Goal: Task Accomplishment & Management: Manage account settings

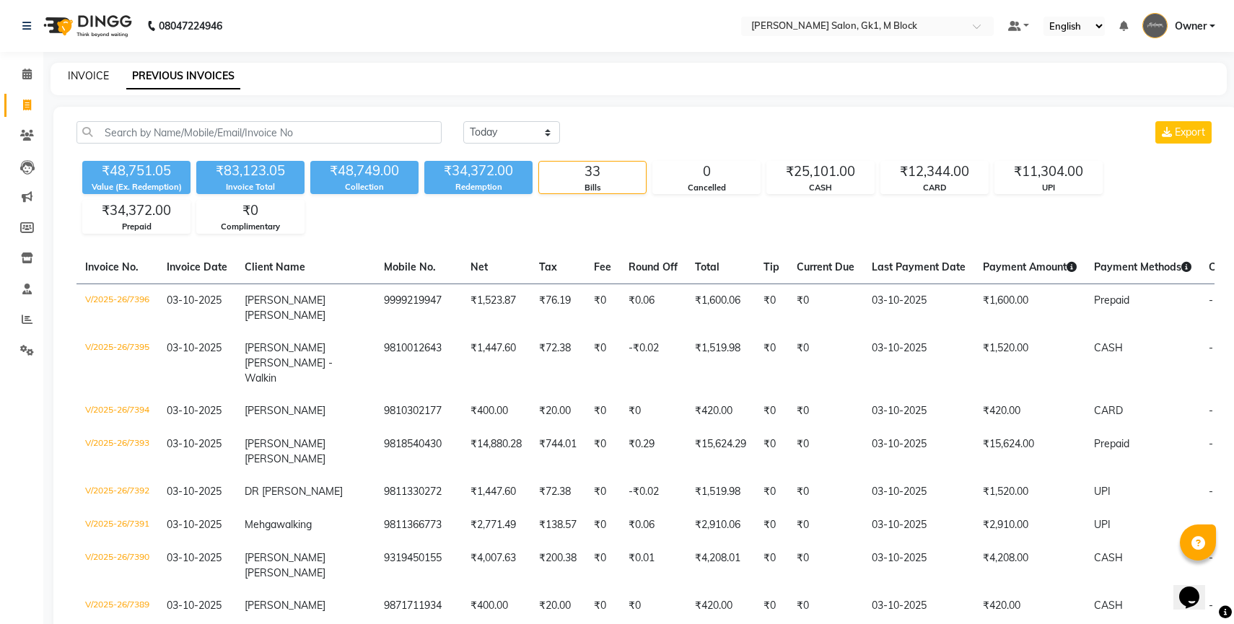
click at [97, 71] on link "INVOICE" at bounding box center [88, 75] width 41 height 13
select select "service"
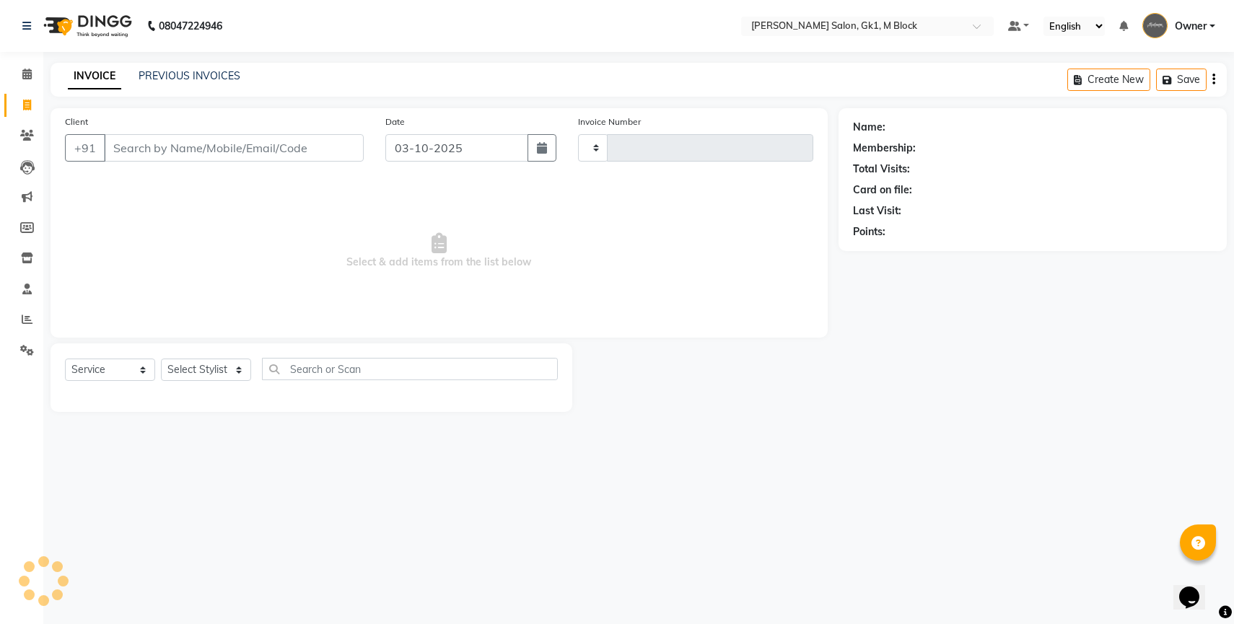
type input "7408"
select select "6312"
click at [184, 76] on link "PREVIOUS INVOICES" at bounding box center [190, 75] width 102 height 13
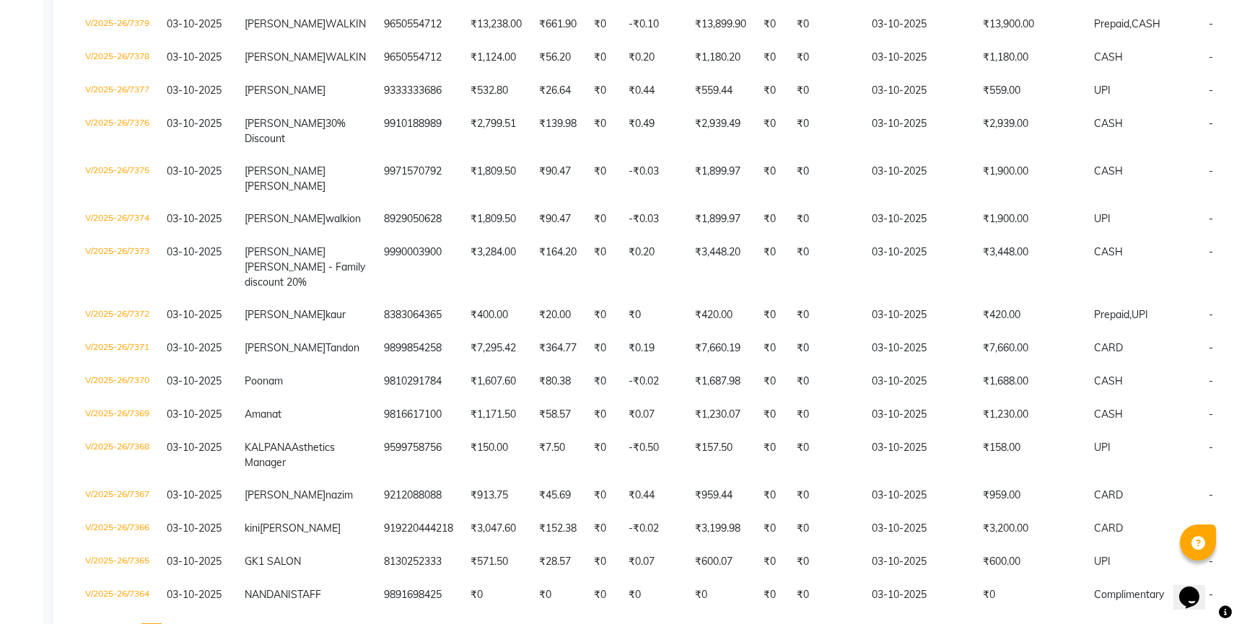
scroll to position [1311, 0]
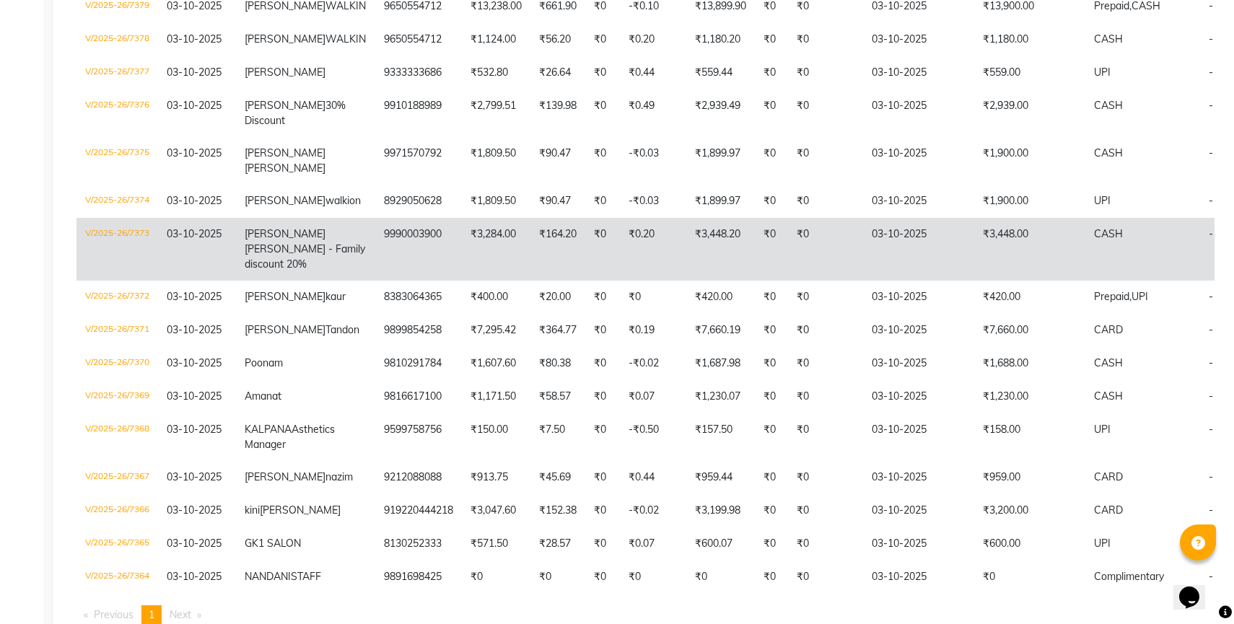
click at [286, 281] on td "[PERSON_NAME] - Family discount 20%" at bounding box center [305, 249] width 139 height 63
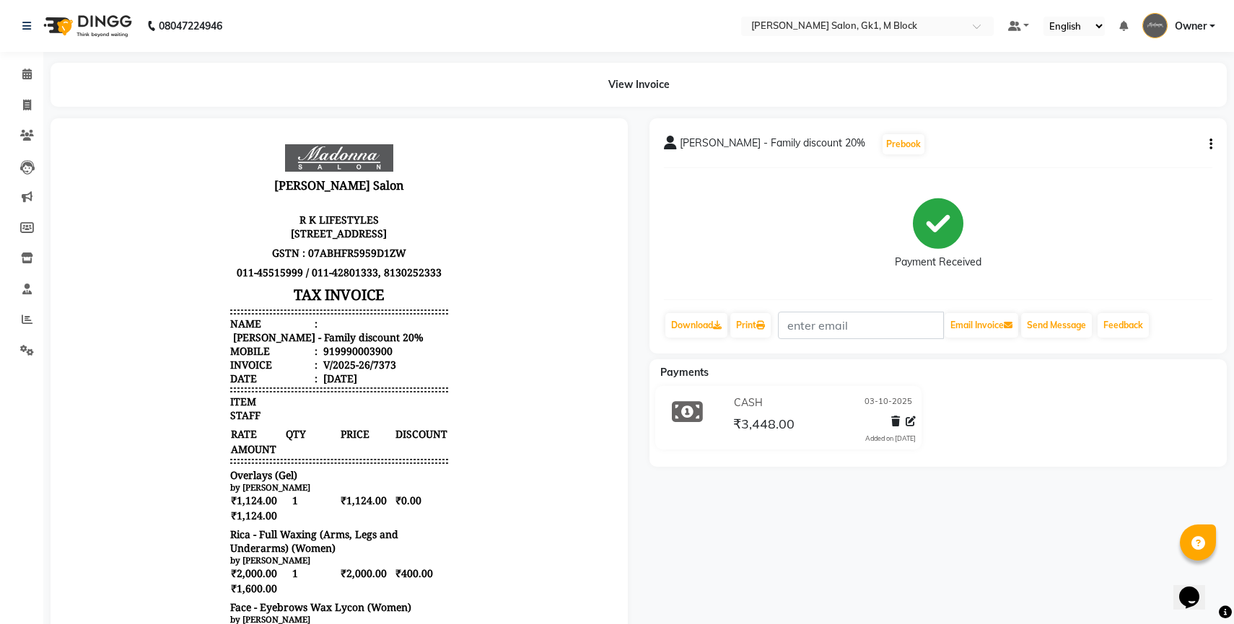
click at [1212, 144] on icon "button" at bounding box center [1210, 144] width 3 height 1
click at [19, 138] on span at bounding box center [26, 136] width 25 height 17
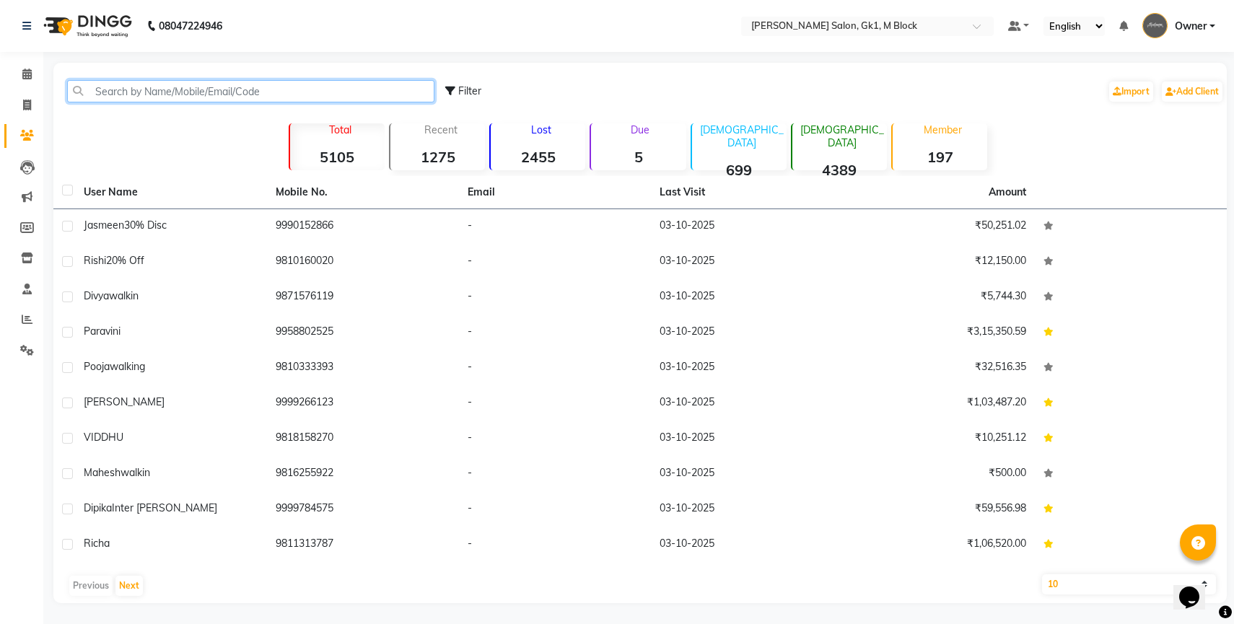
click at [144, 96] on input "text" at bounding box center [250, 91] width 367 height 22
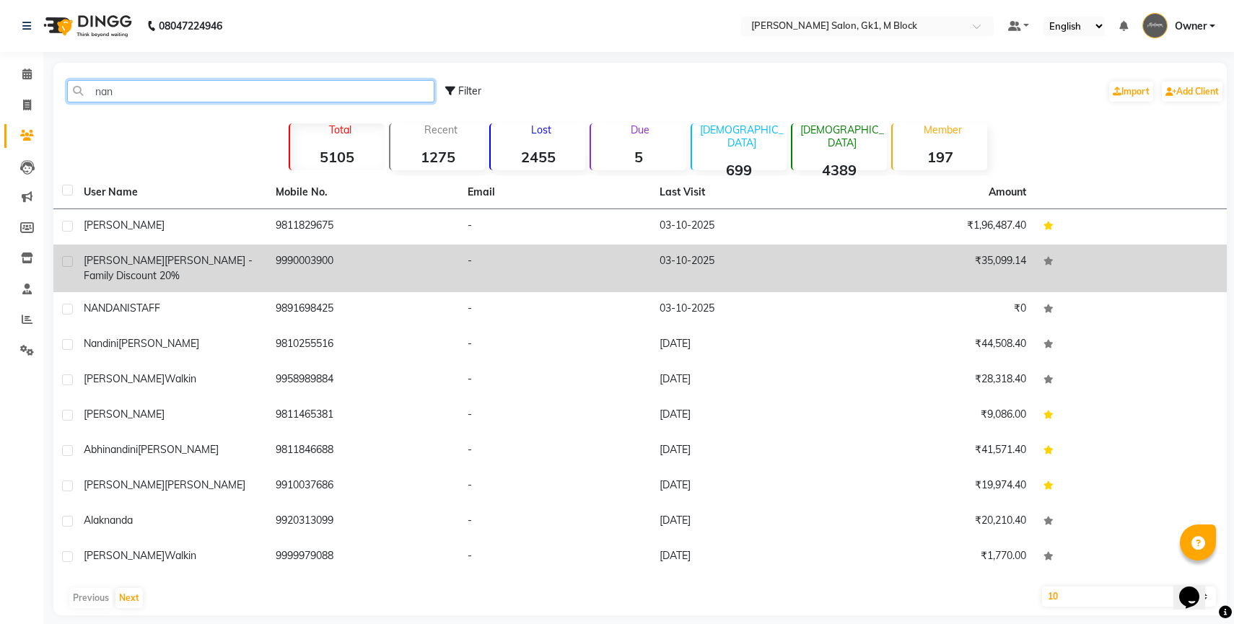
type input "nan"
click at [127, 268] on div "[PERSON_NAME] - Family discount 20%" at bounding box center [171, 268] width 175 height 30
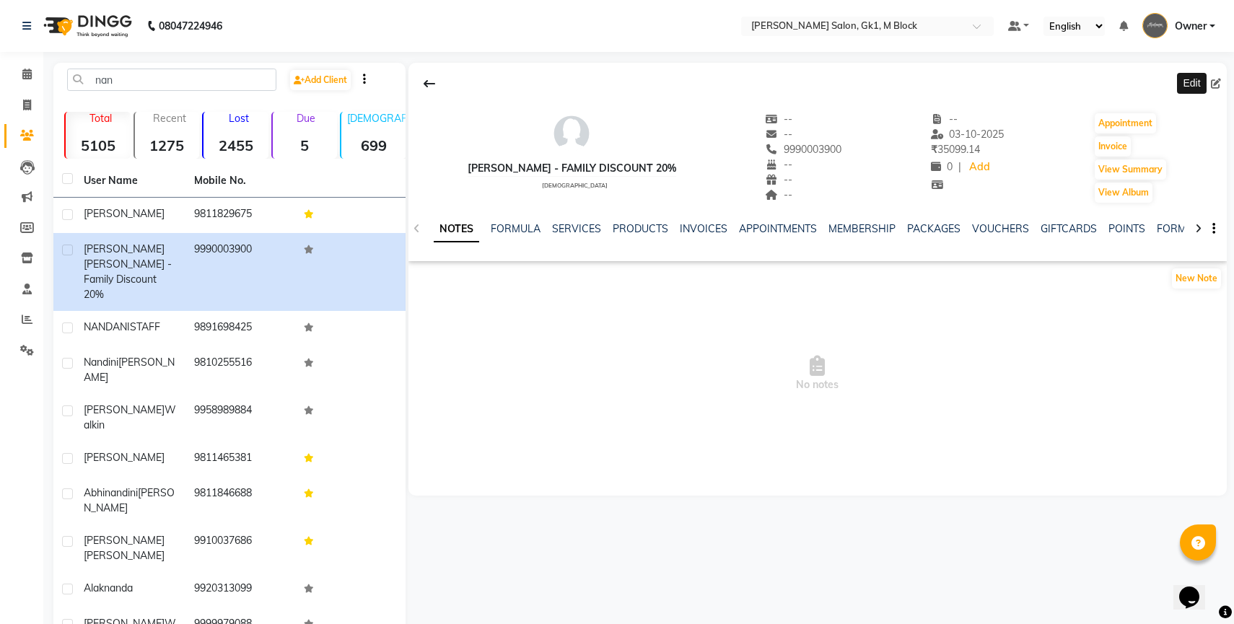
click at [1217, 82] on icon at bounding box center [1216, 84] width 10 height 10
select select "[DEMOGRAPHIC_DATA]"
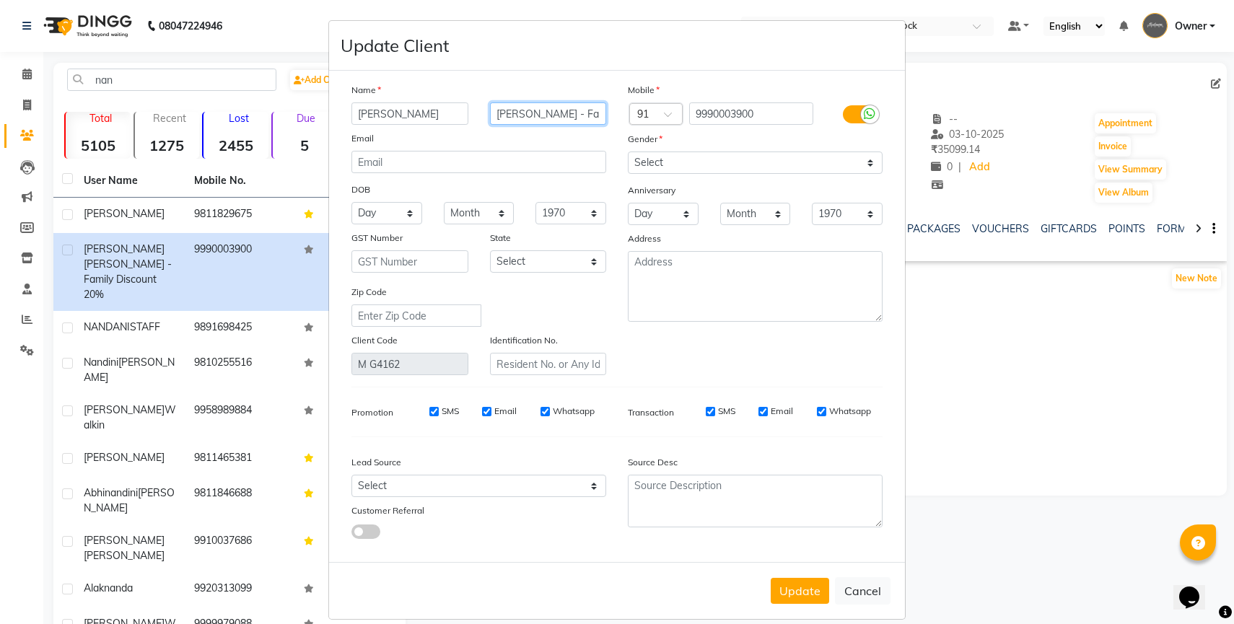
click at [557, 112] on input "[PERSON_NAME] - Family discount 20%" at bounding box center [548, 113] width 117 height 22
type input "[PERSON_NAME] - Family discount 30%"
click at [802, 597] on button "Update" at bounding box center [800, 591] width 58 height 26
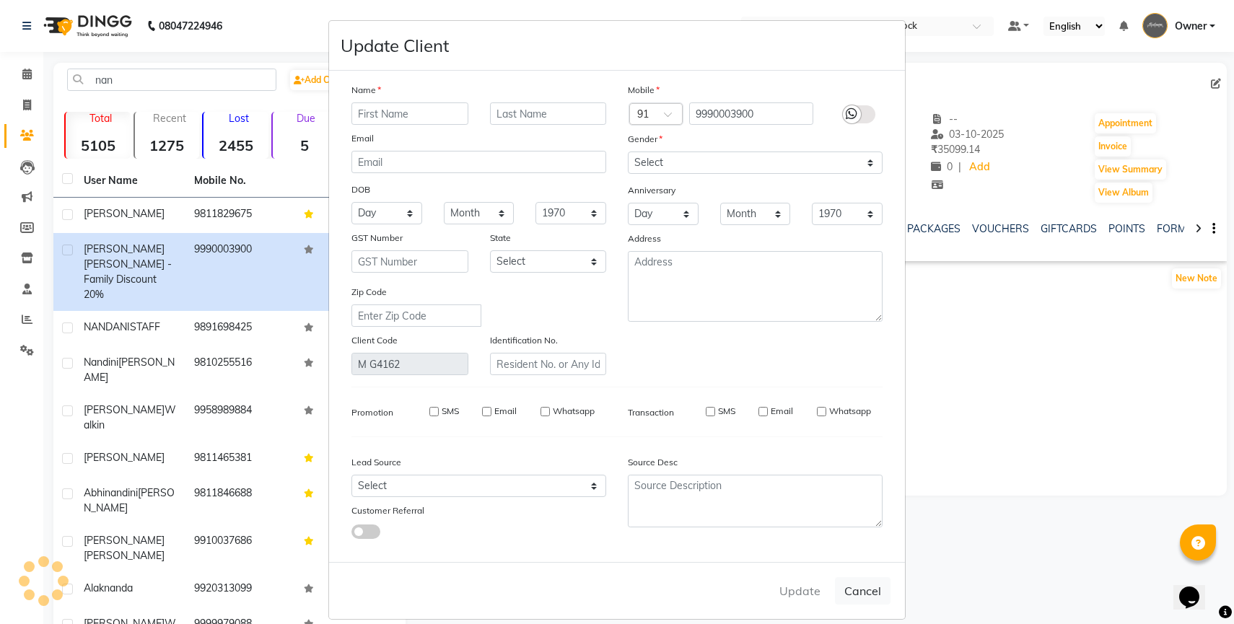
select select
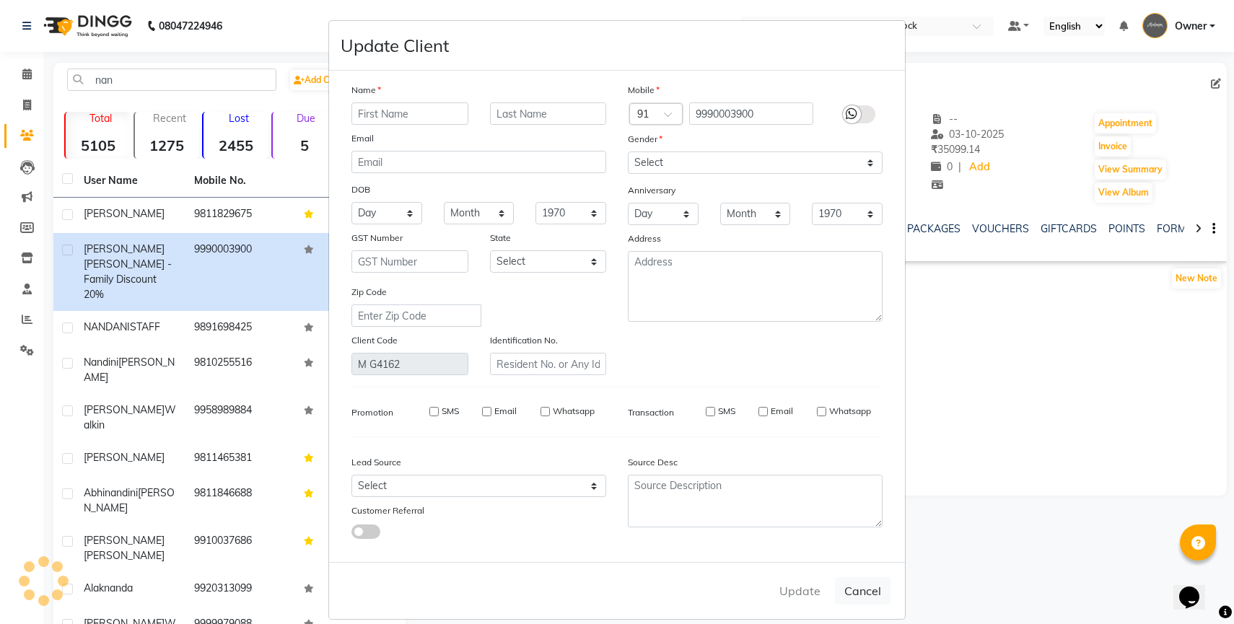
select select
checkbox input "false"
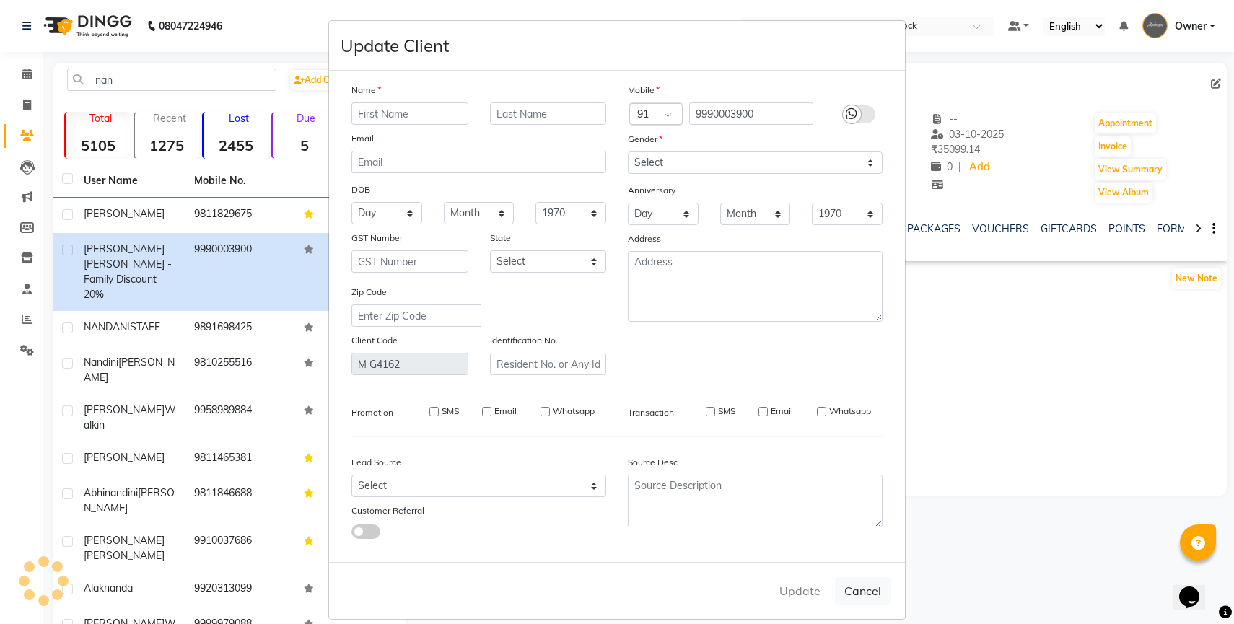
checkbox input "false"
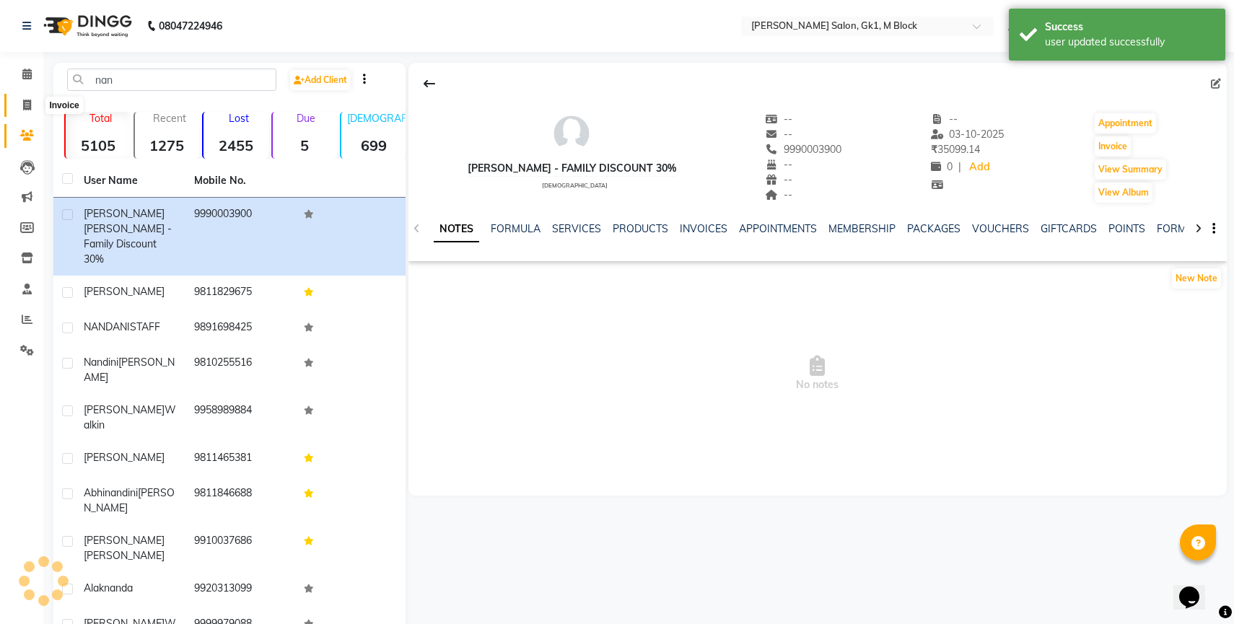
click at [24, 105] on icon at bounding box center [27, 105] width 8 height 11
select select "service"
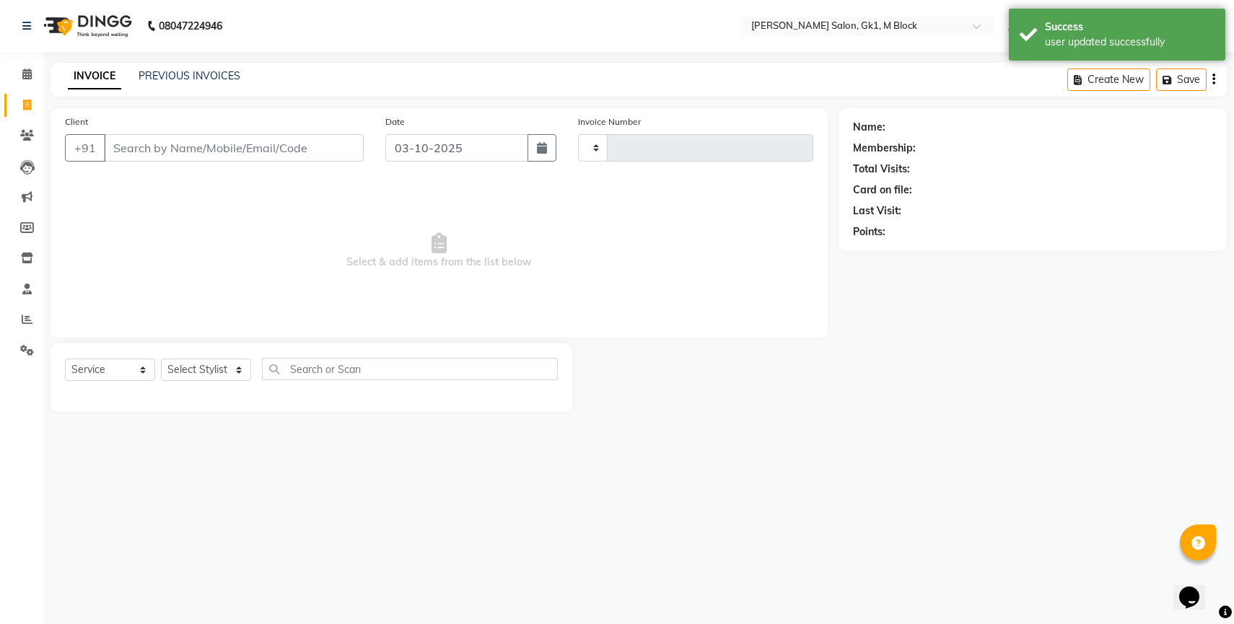
type input "7409"
select select "6312"
click at [178, 76] on link "PREVIOUS INVOICES" at bounding box center [190, 75] width 102 height 13
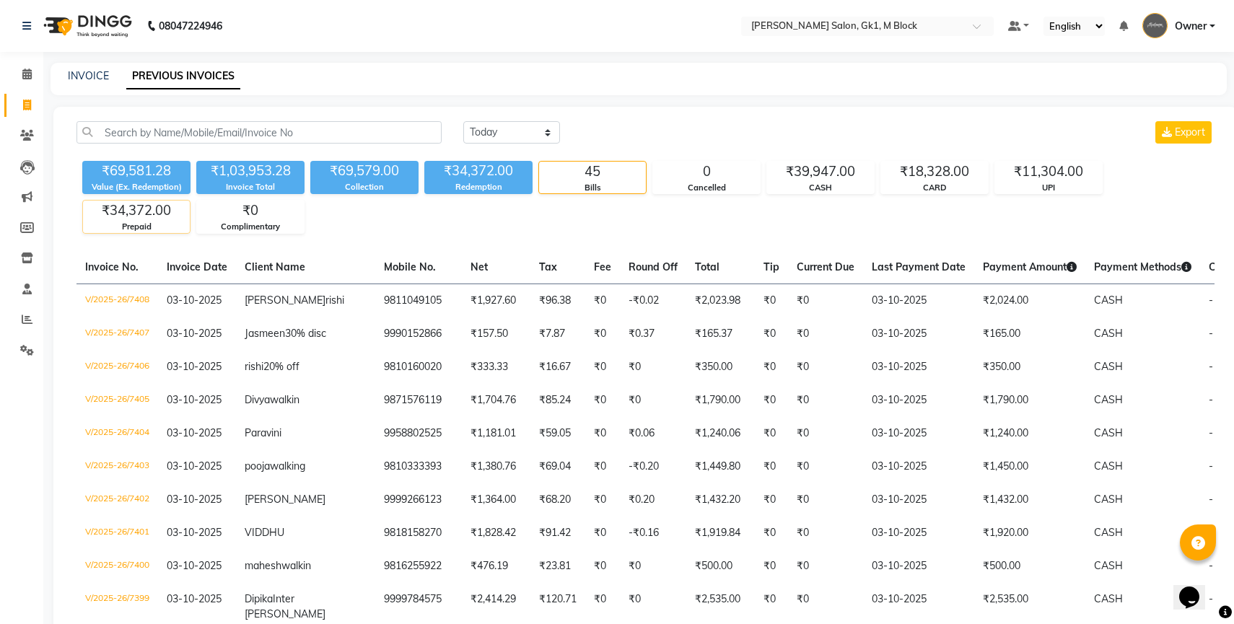
click at [126, 218] on div "₹34,372.00" at bounding box center [136, 211] width 107 height 20
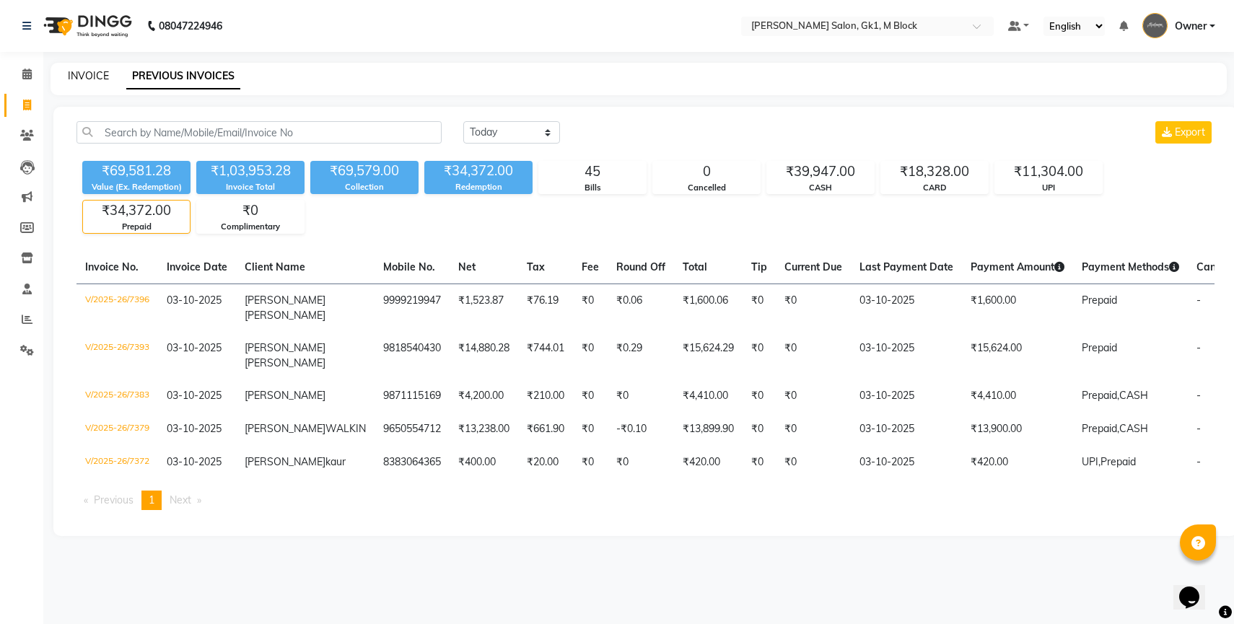
click at [93, 72] on link "INVOICE" at bounding box center [88, 75] width 41 height 13
select select "service"
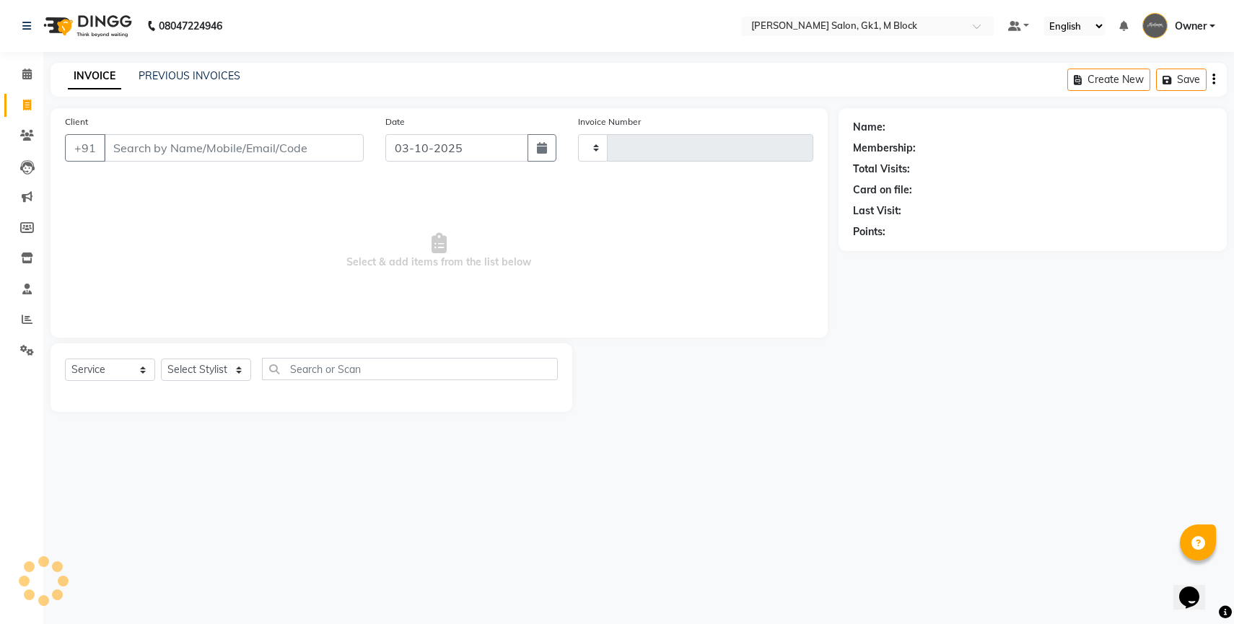
type input "7409"
select select "6312"
click at [22, 77] on icon at bounding box center [26, 74] width 9 height 11
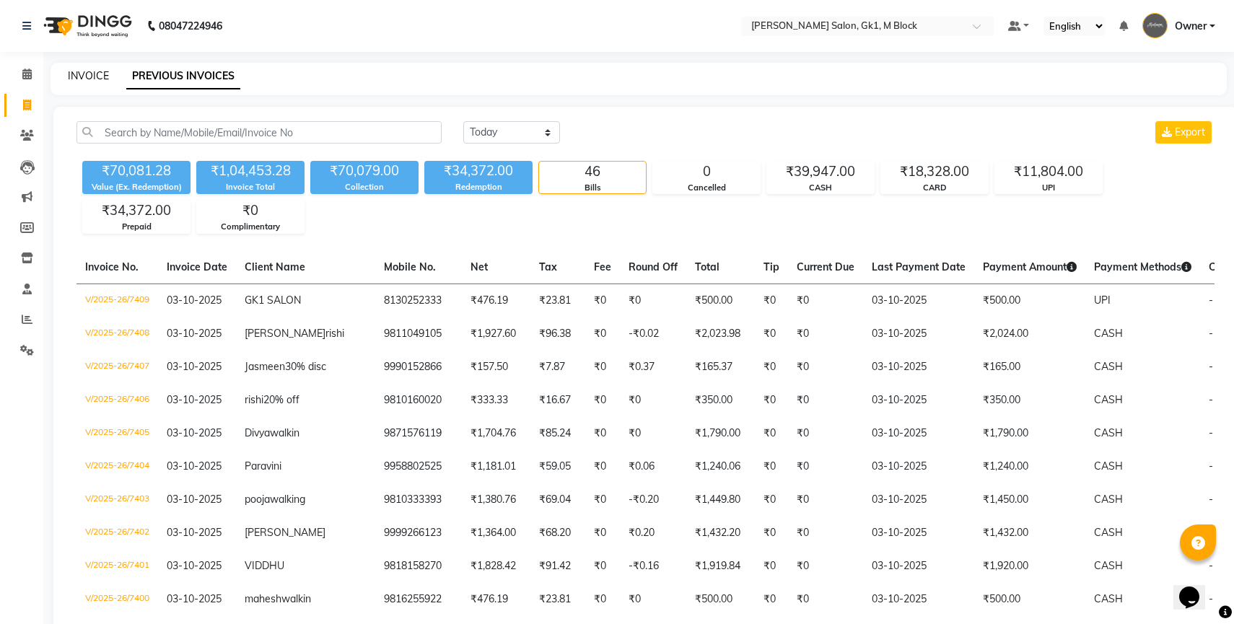
click at [84, 75] on link "INVOICE" at bounding box center [88, 75] width 41 height 13
select select "service"
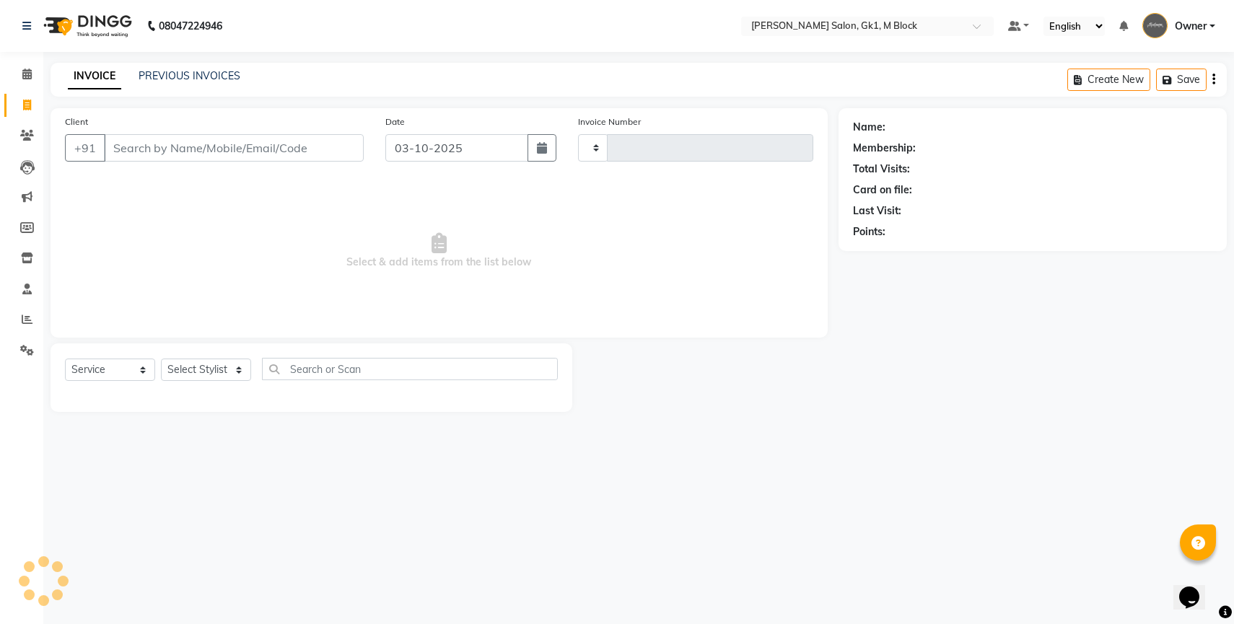
type input "7410"
select select "6312"
click at [181, 77] on link "PREVIOUS INVOICES" at bounding box center [190, 75] width 102 height 13
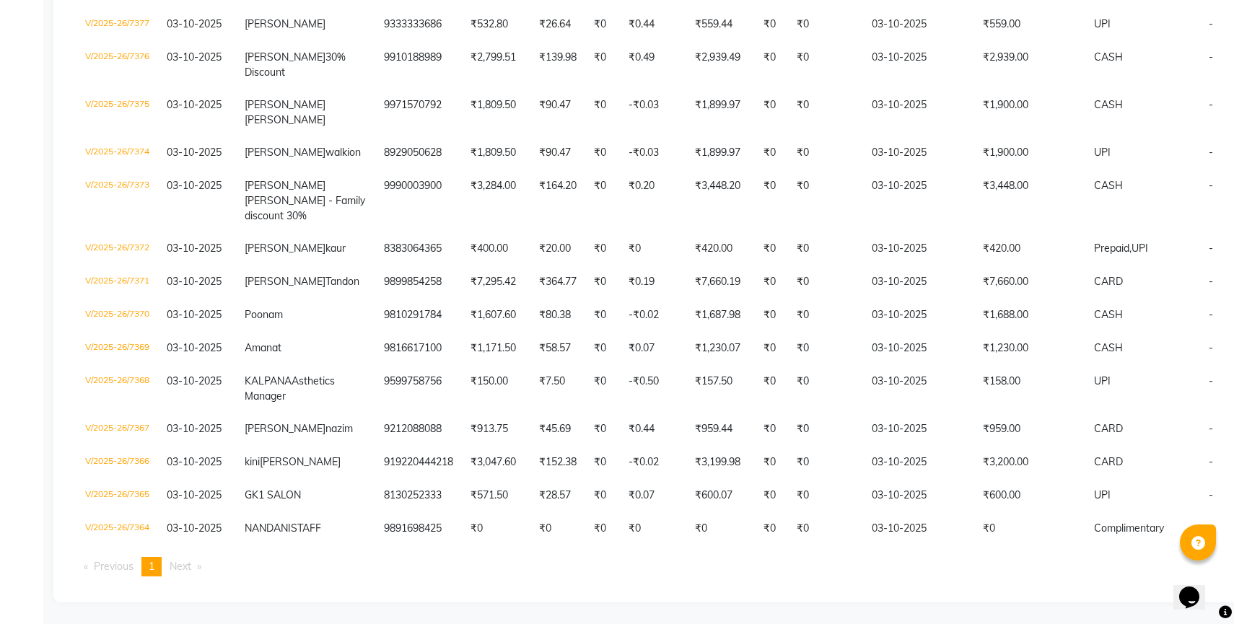
scroll to position [1480, 0]
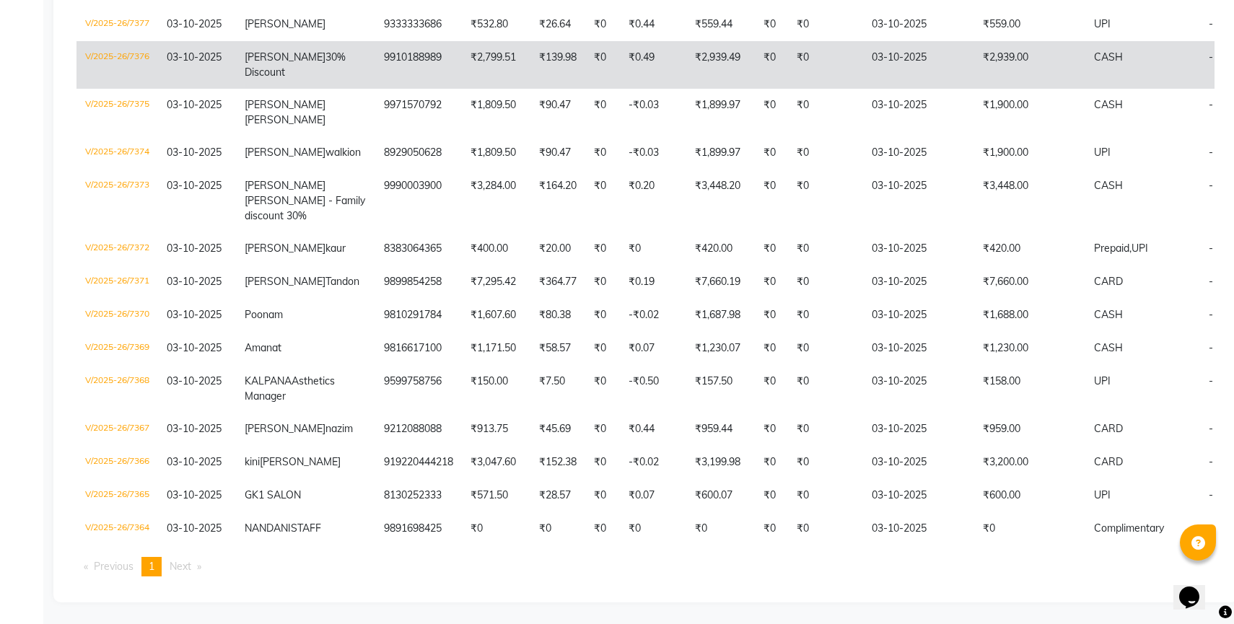
click at [375, 89] on td "9910188989" at bounding box center [418, 65] width 87 height 48
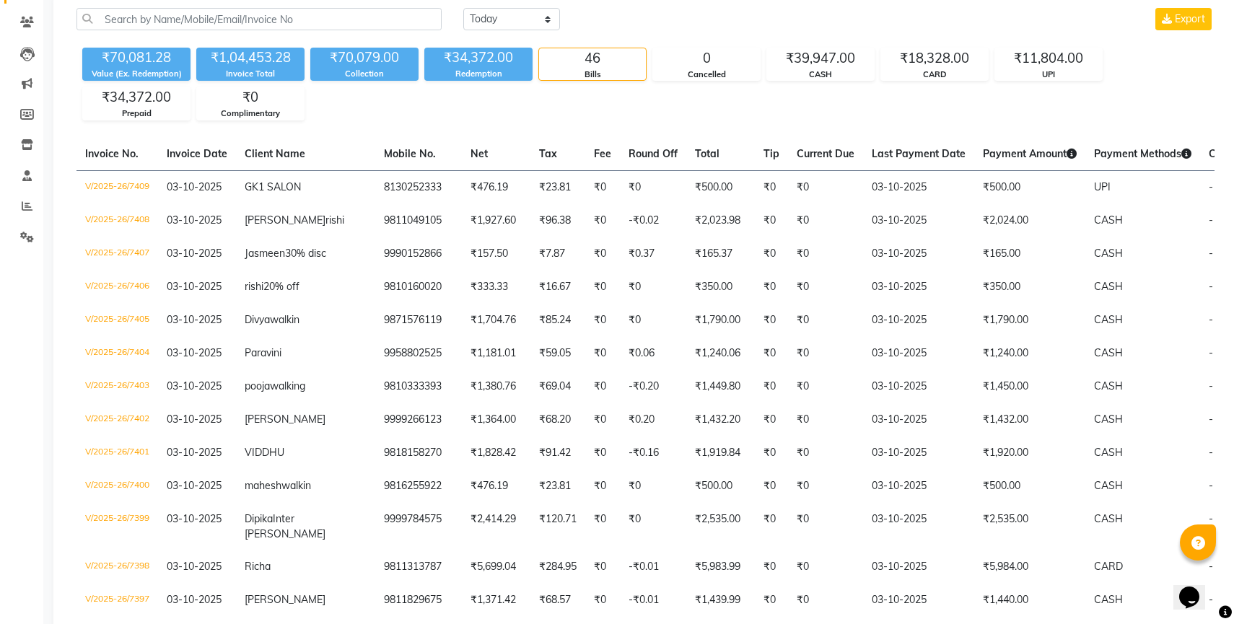
scroll to position [0, 0]
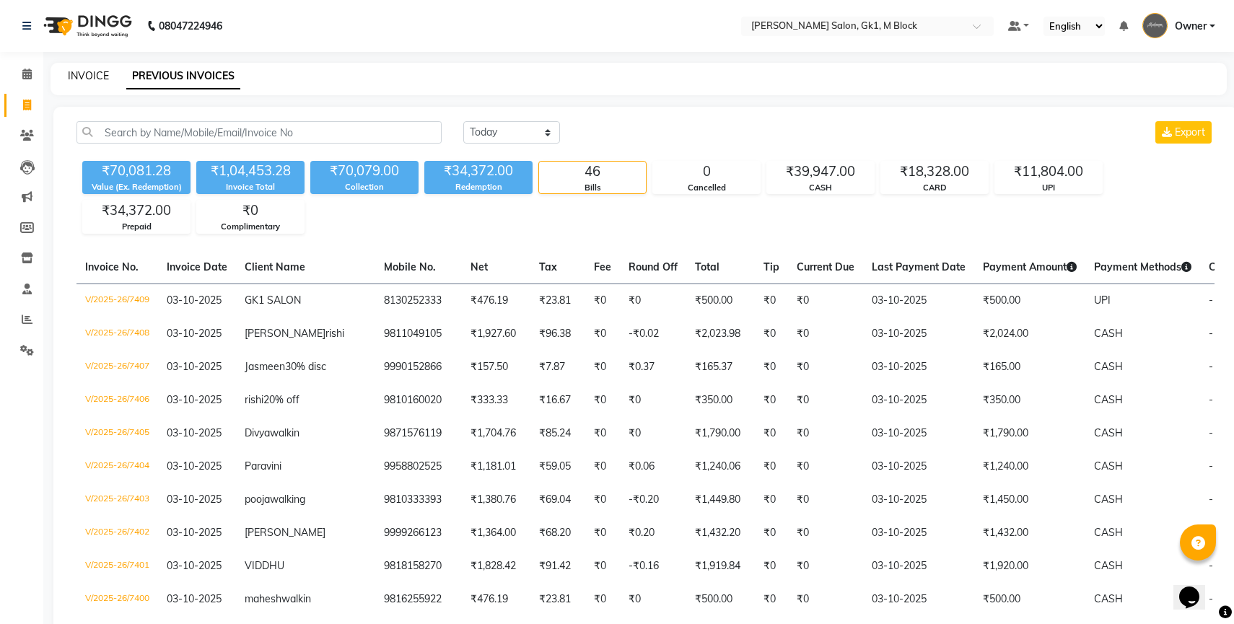
click at [96, 81] on link "INVOICE" at bounding box center [88, 75] width 41 height 13
select select "6312"
select select "service"
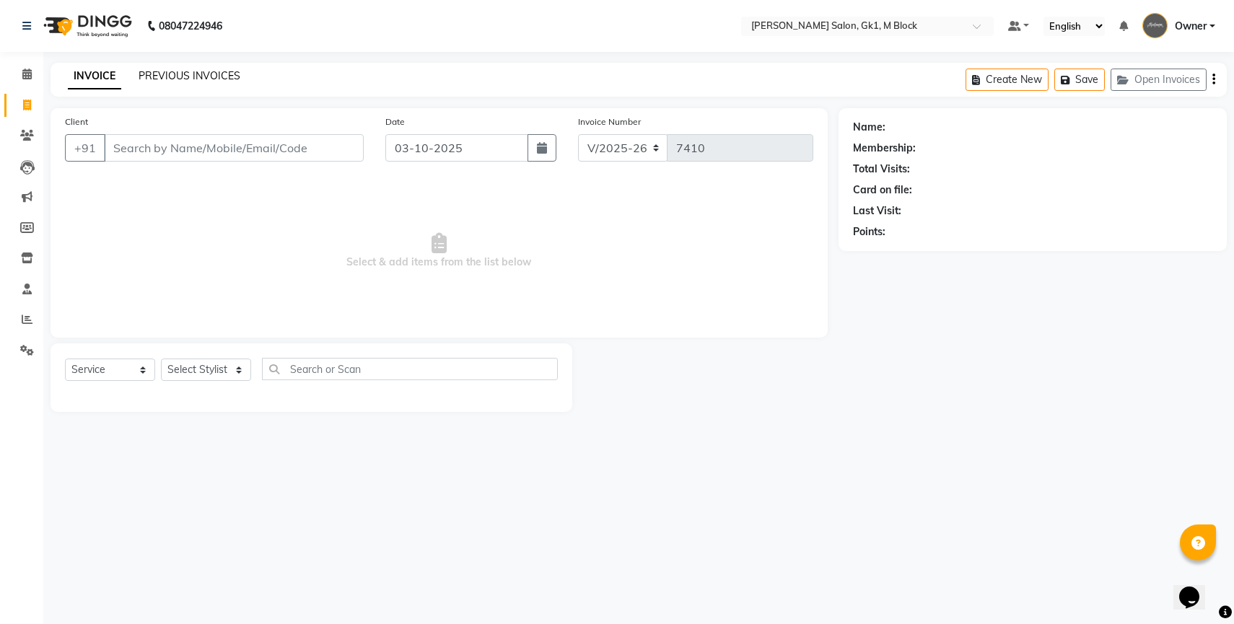
click at [165, 72] on link "PREVIOUS INVOICES" at bounding box center [190, 75] width 102 height 13
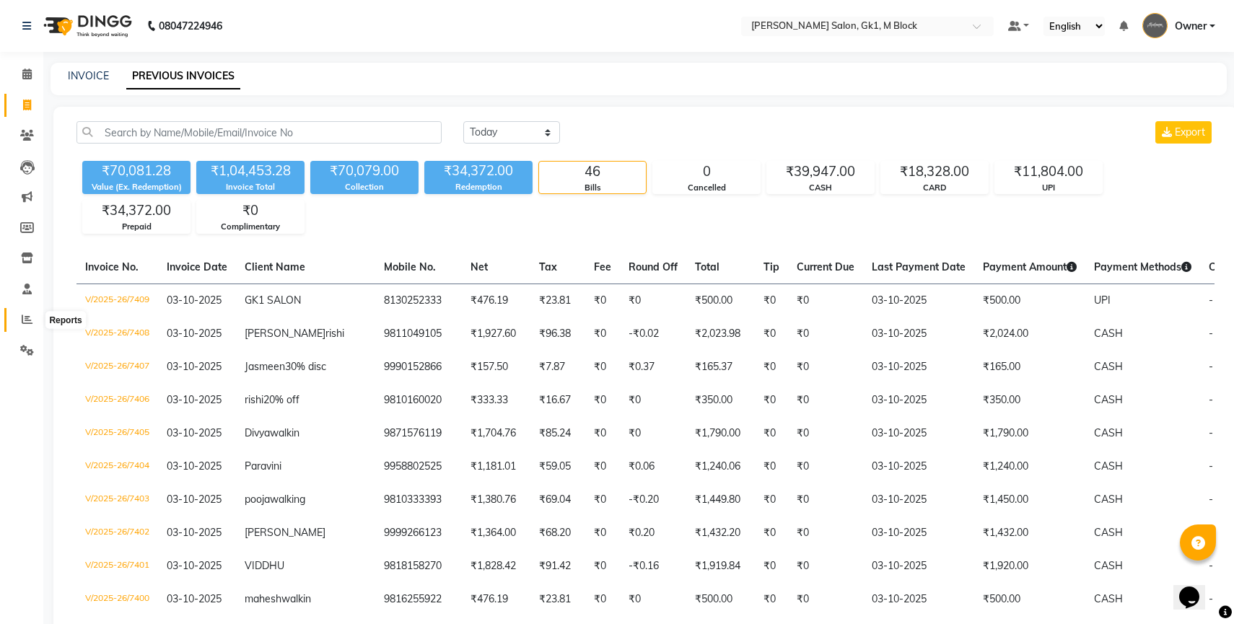
click at [19, 328] on span at bounding box center [26, 320] width 25 height 17
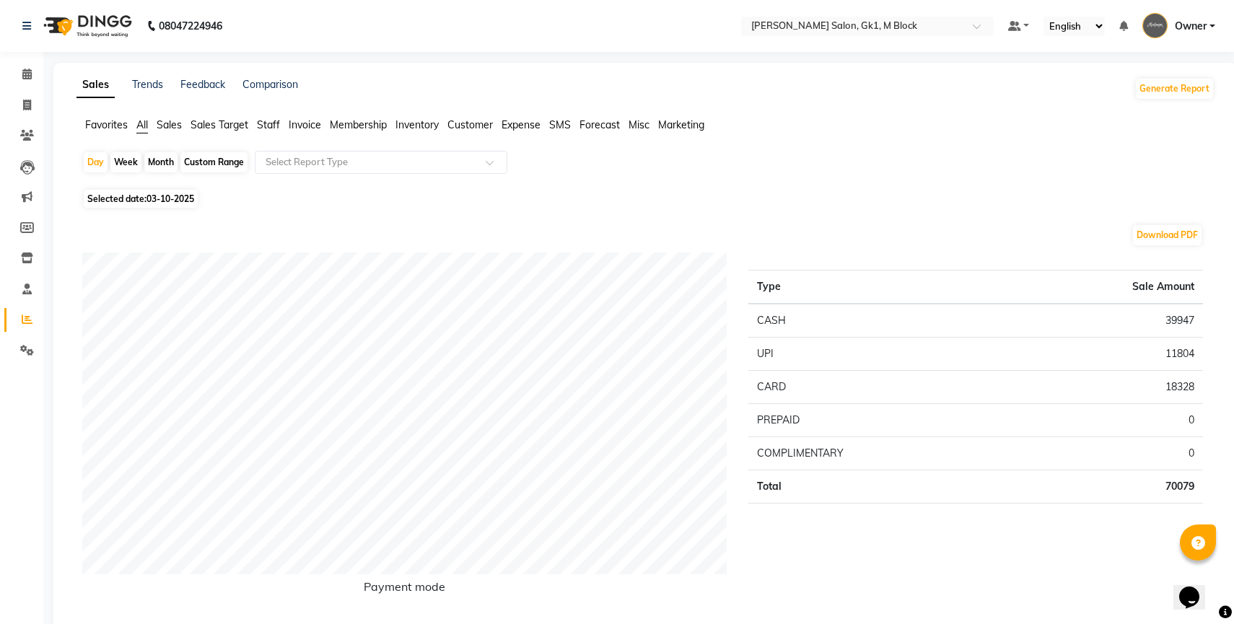
click at [268, 129] on span "Staff" at bounding box center [268, 124] width 23 height 13
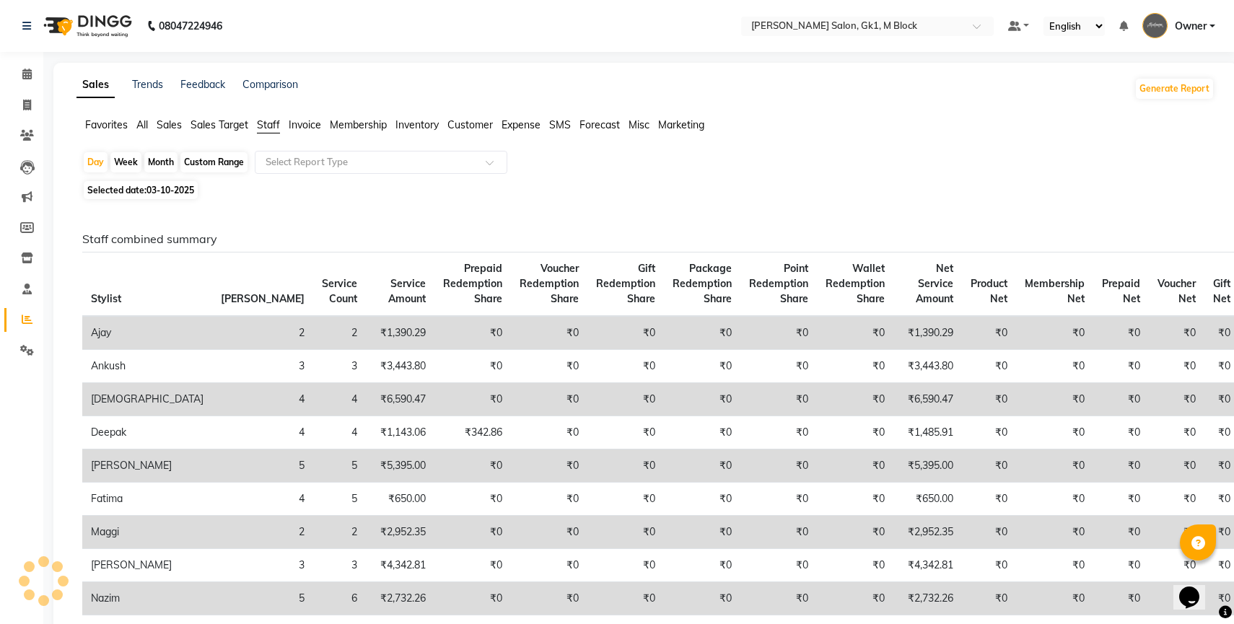
click at [239, 163] on div "Custom Range" at bounding box center [213, 162] width 67 height 20
select select "10"
select select "2025"
click at [229, 162] on div "Custom Range" at bounding box center [213, 162] width 67 height 20
select select "10"
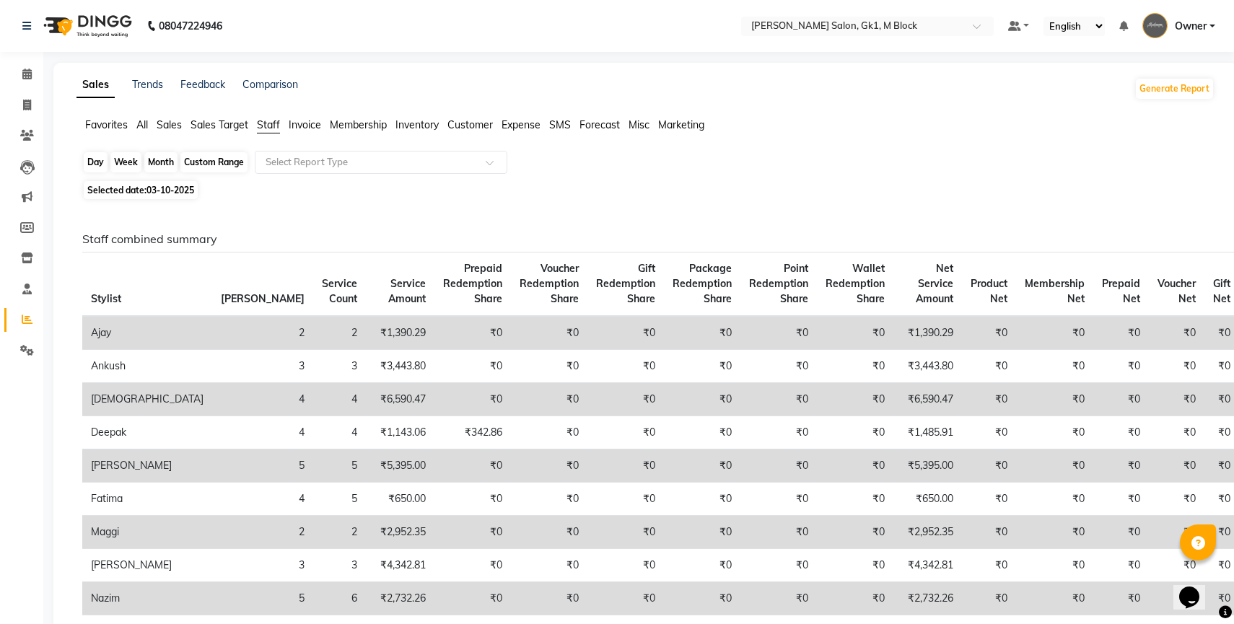
select select "2025"
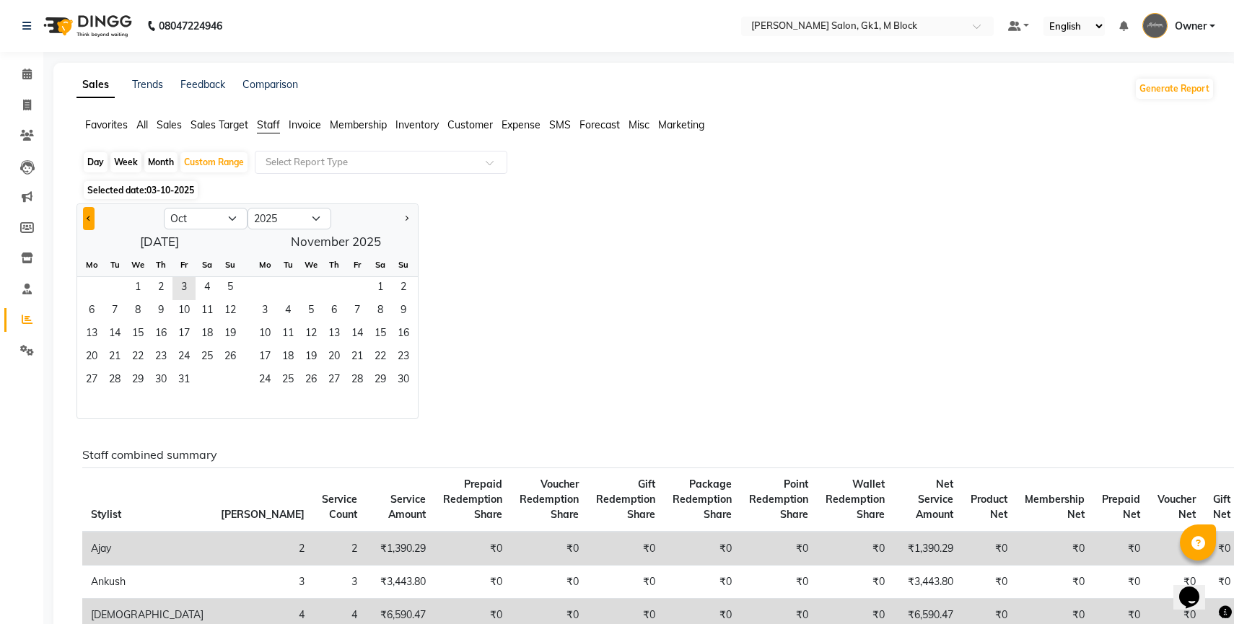
click at [87, 220] on button "Previous month" at bounding box center [89, 218] width 12 height 23
select select "9"
click at [93, 288] on span "1" at bounding box center [91, 288] width 23 height 23
click at [113, 382] on span "30" at bounding box center [114, 380] width 23 height 23
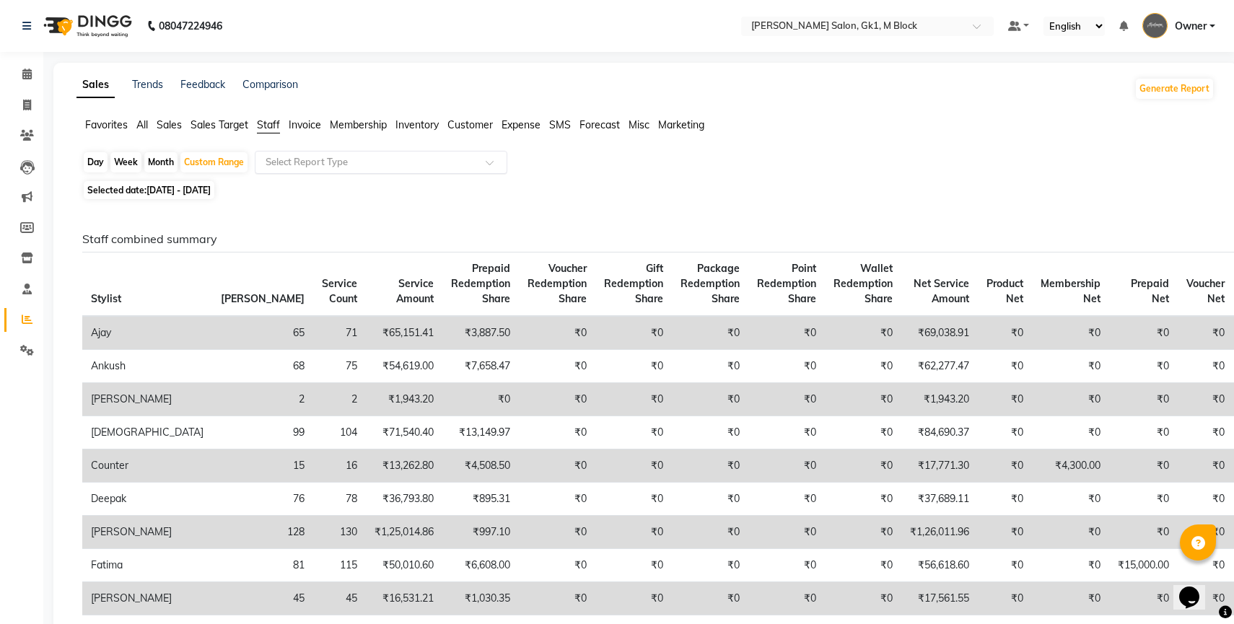
click at [319, 169] on input "text" at bounding box center [367, 162] width 208 height 14
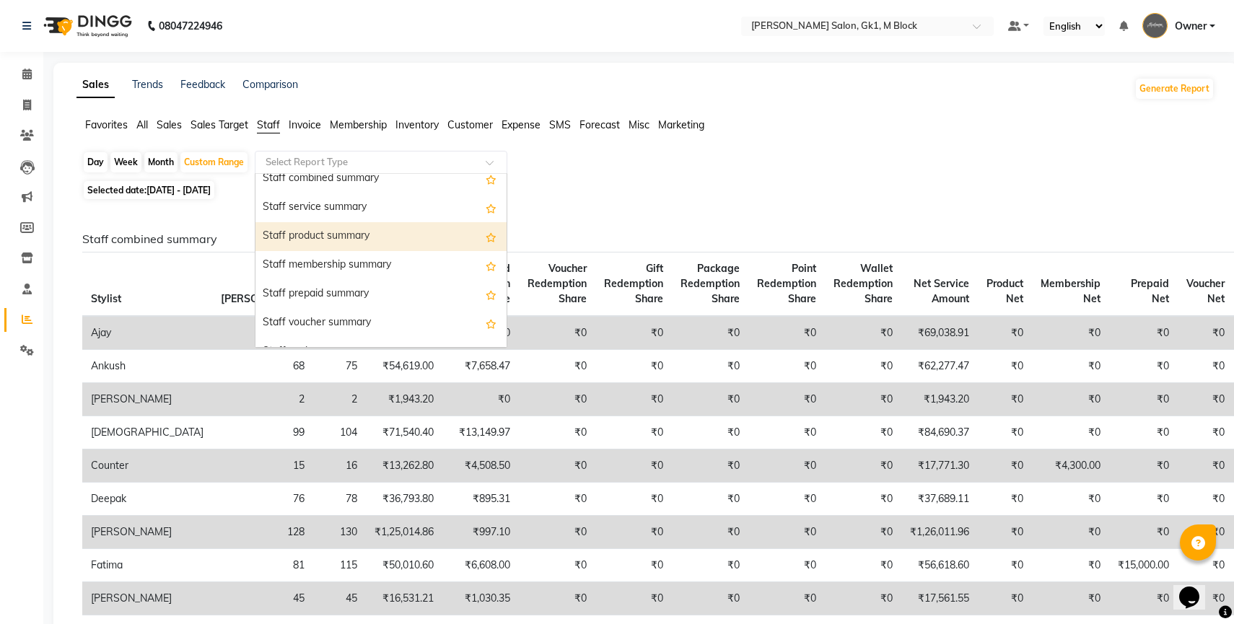
scroll to position [328, 0]
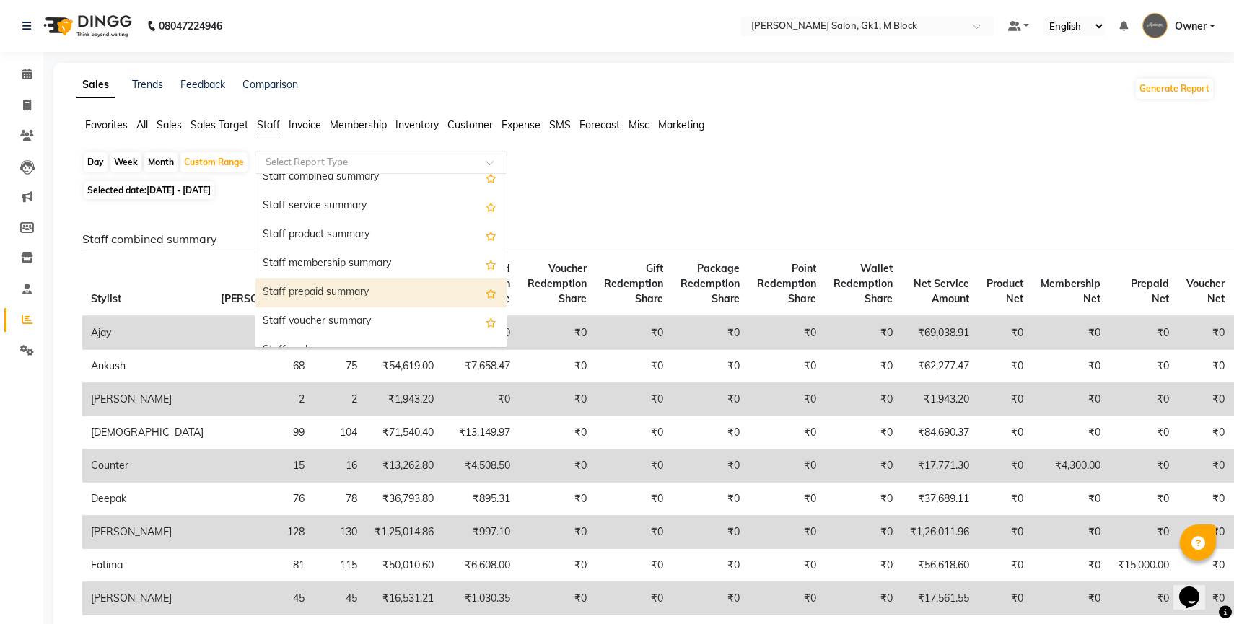
click at [319, 290] on div "Staff prepaid summary" at bounding box center [380, 293] width 251 height 29
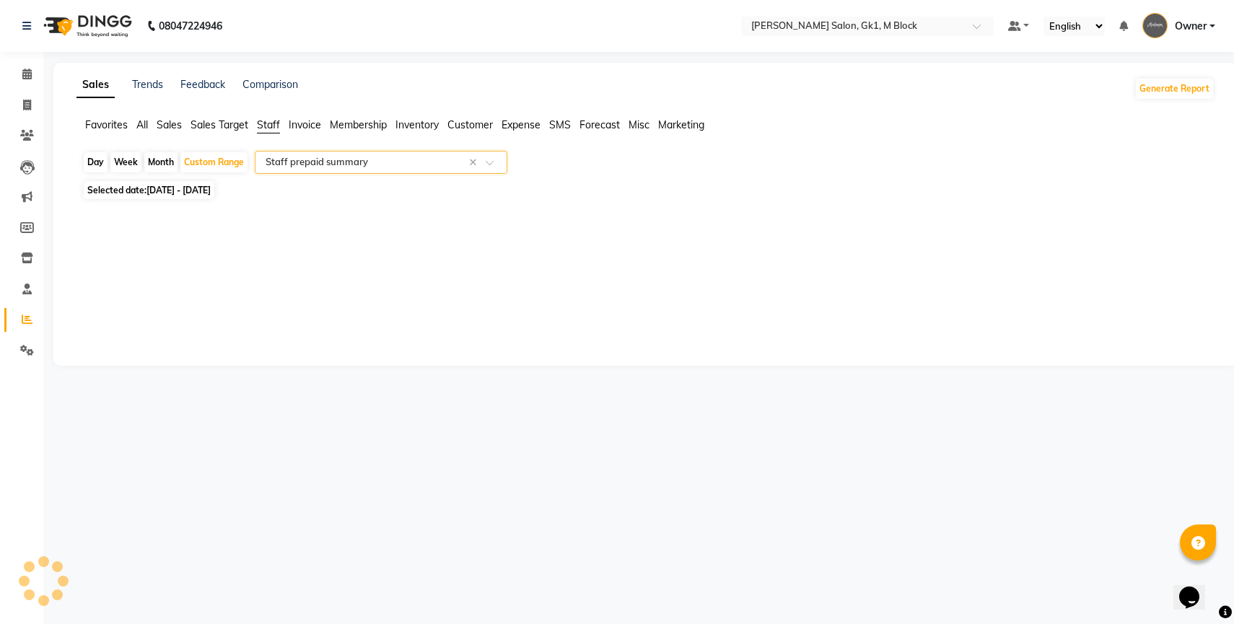
select select "full_report"
select select "csv"
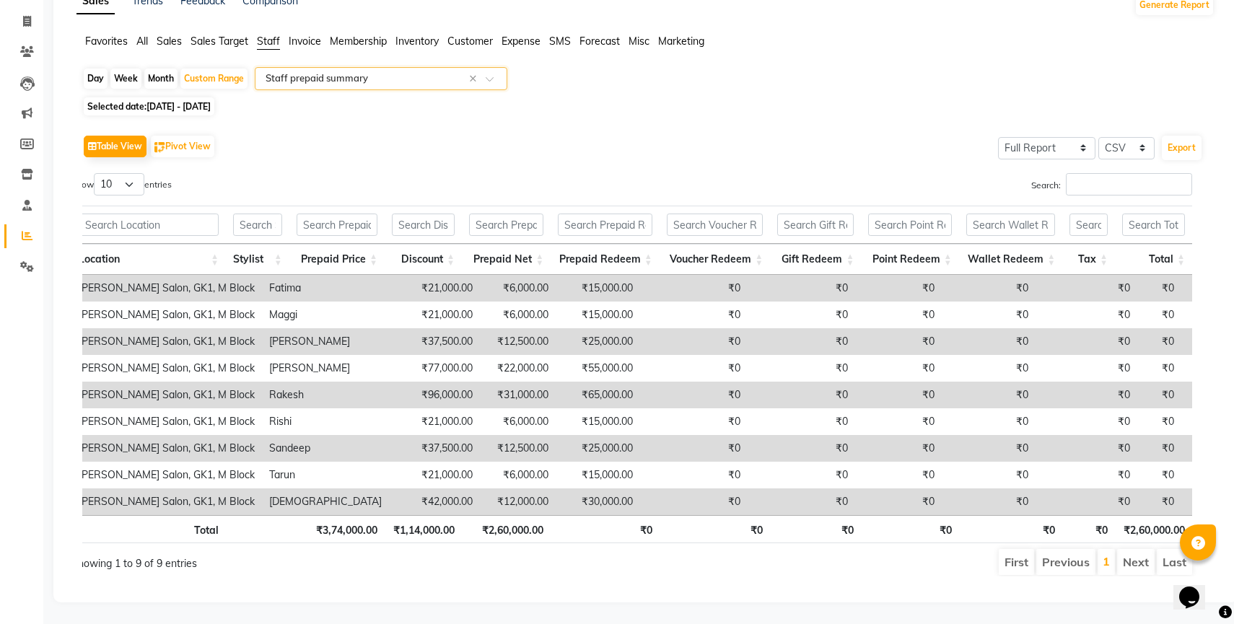
scroll to position [0, 0]
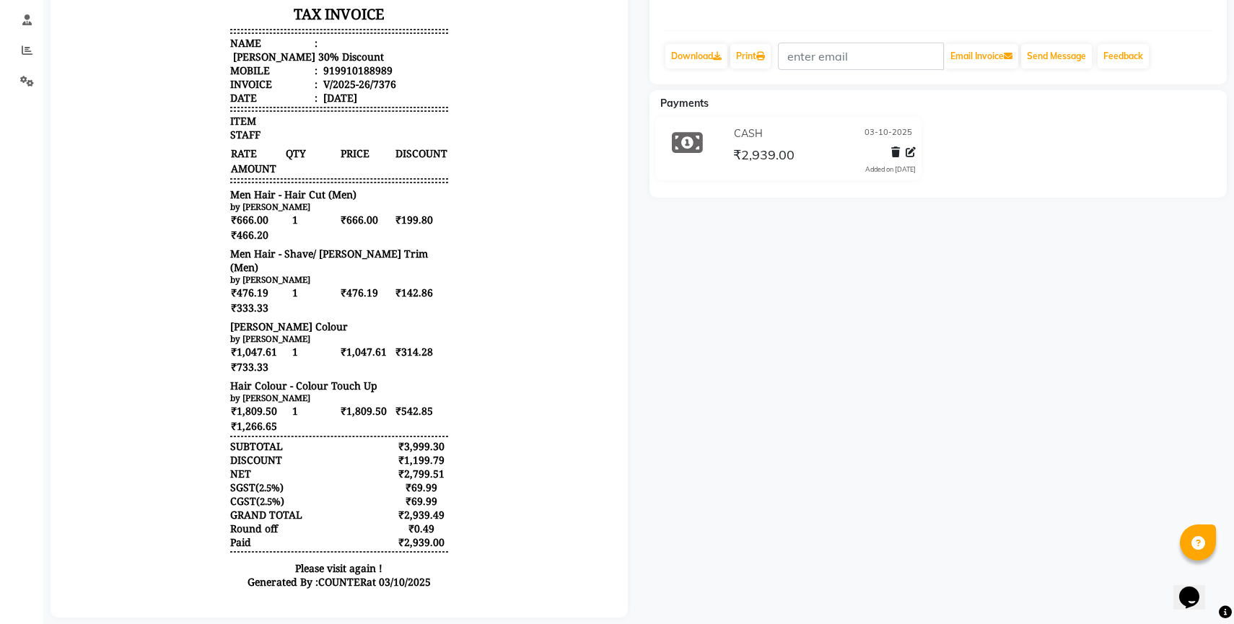
scroll to position [264, 0]
